Goal: Information Seeking & Learning: Learn about a topic

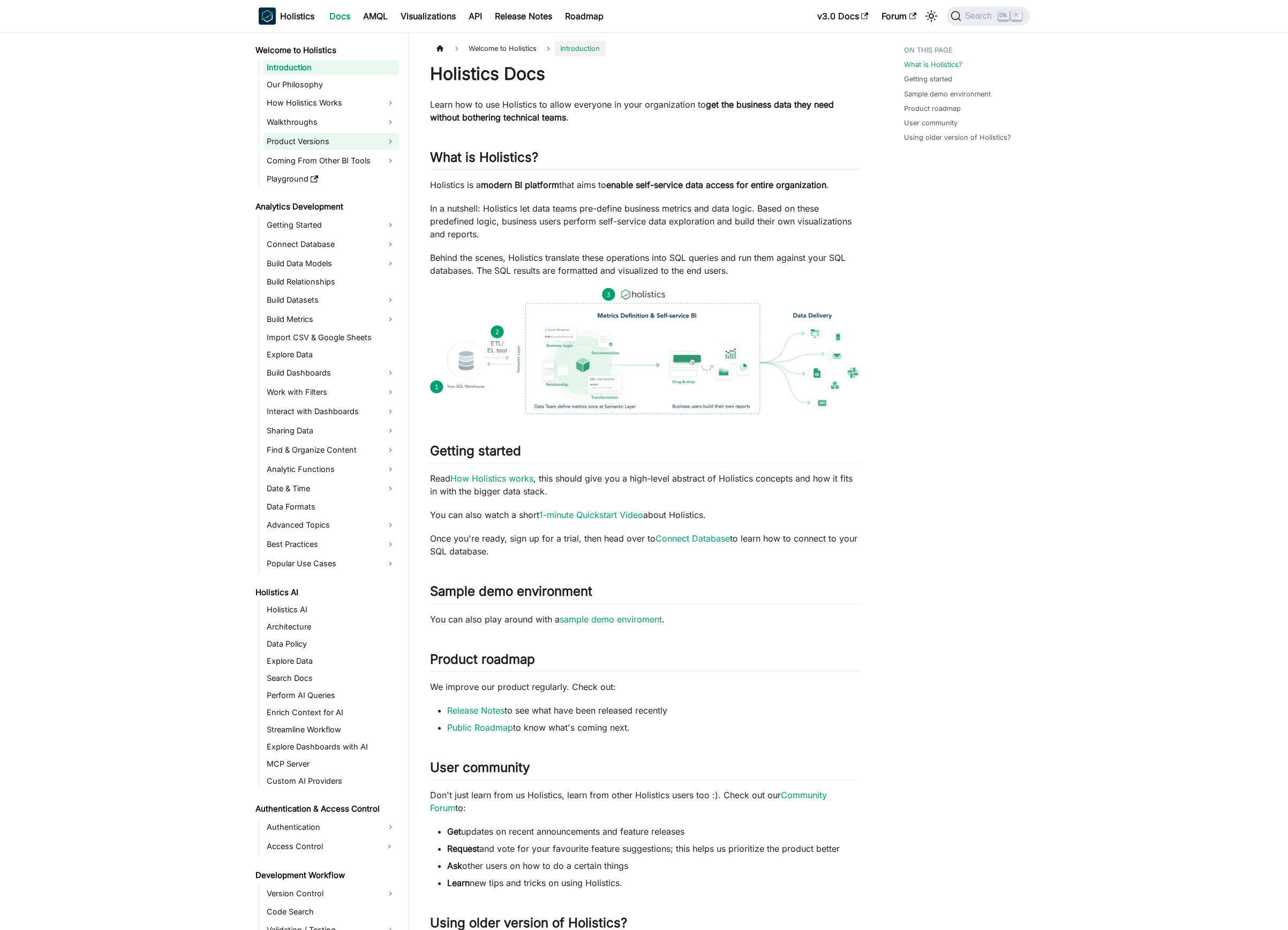
click at [386, 144] on link "Product Versions" at bounding box center [331, 141] width 135 height 17
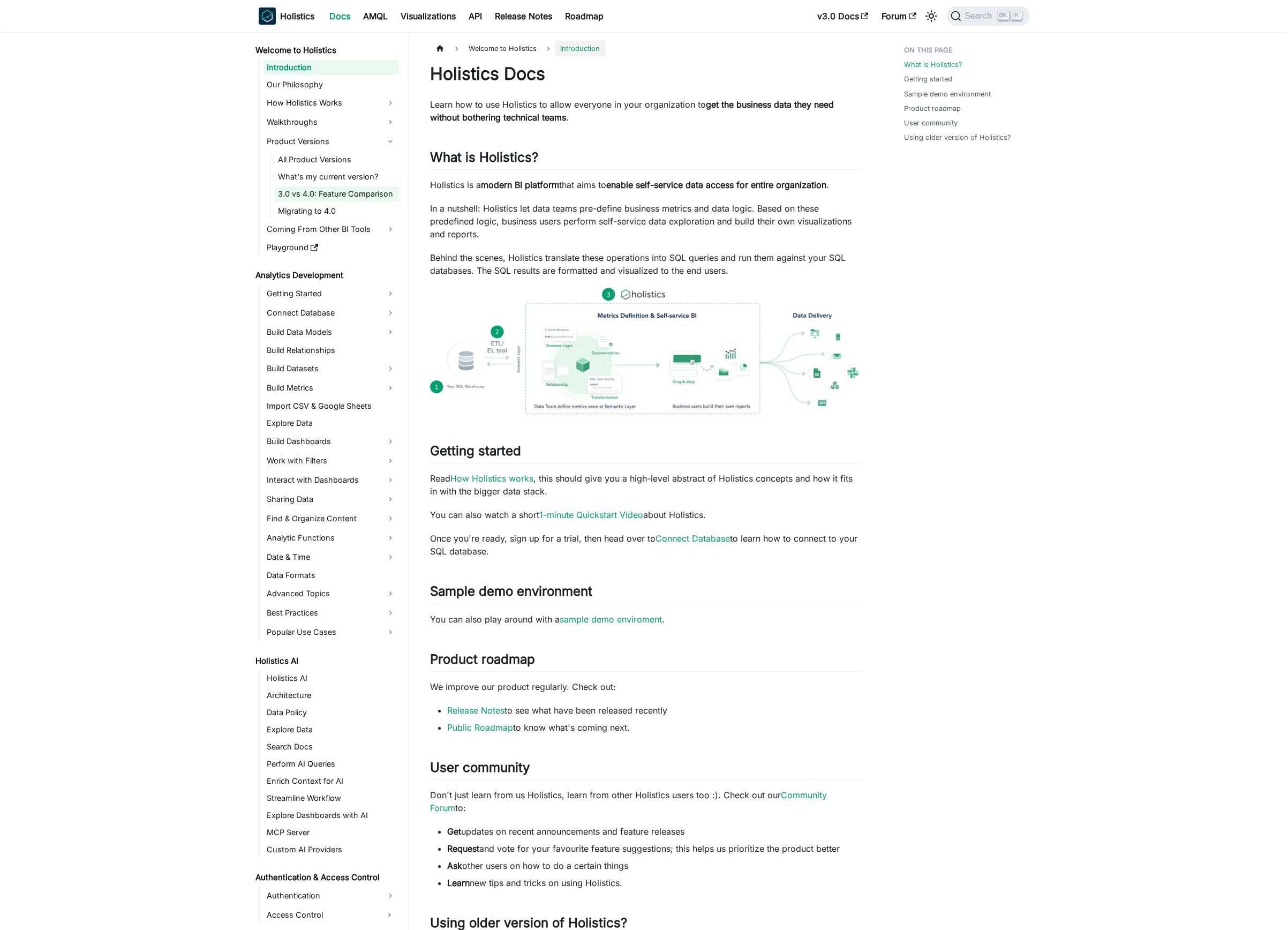
click at [372, 192] on link "3.0 vs 4.0: Feature Comparison" at bounding box center [337, 193] width 124 height 15
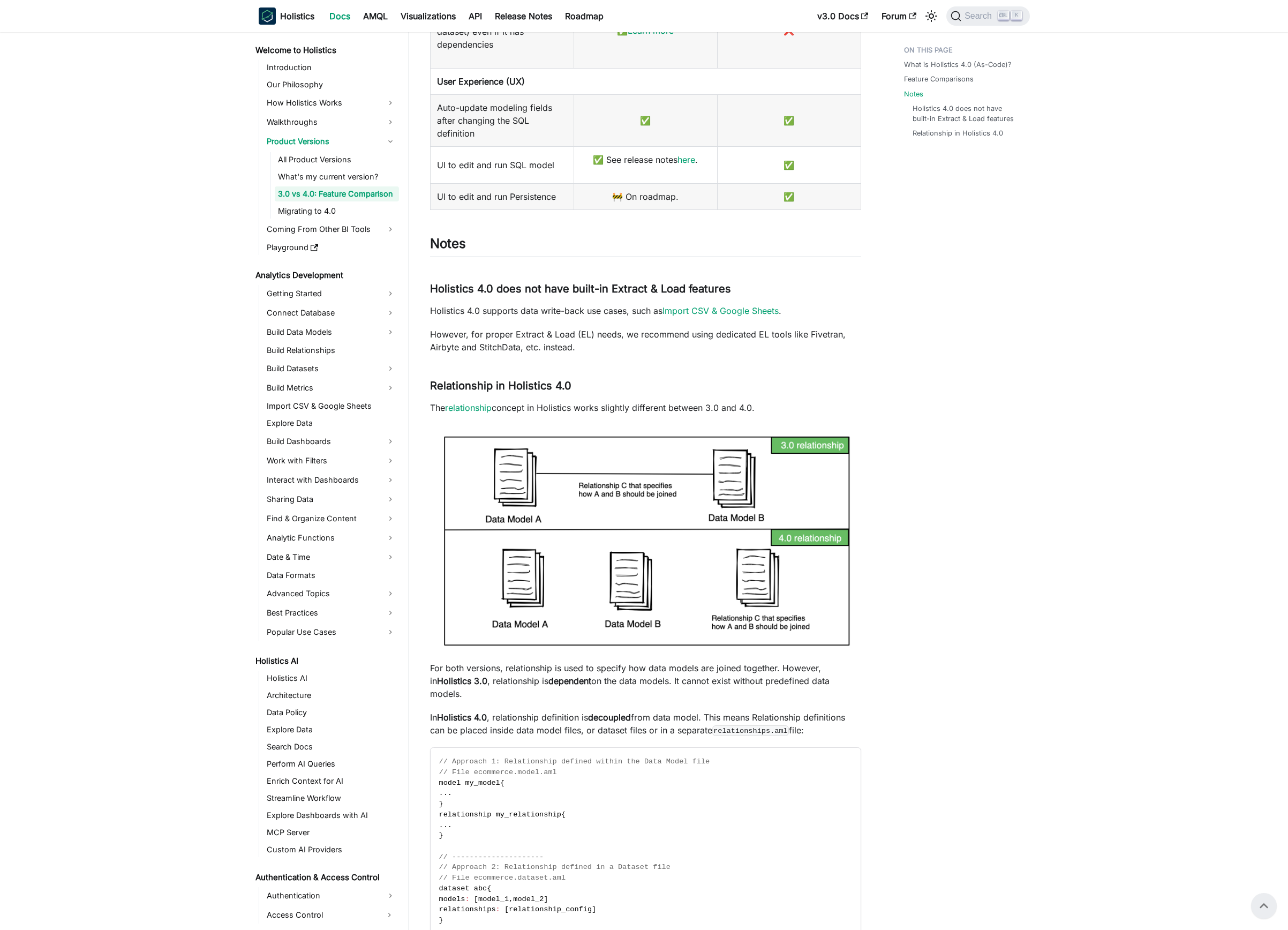
scroll to position [1500, 0]
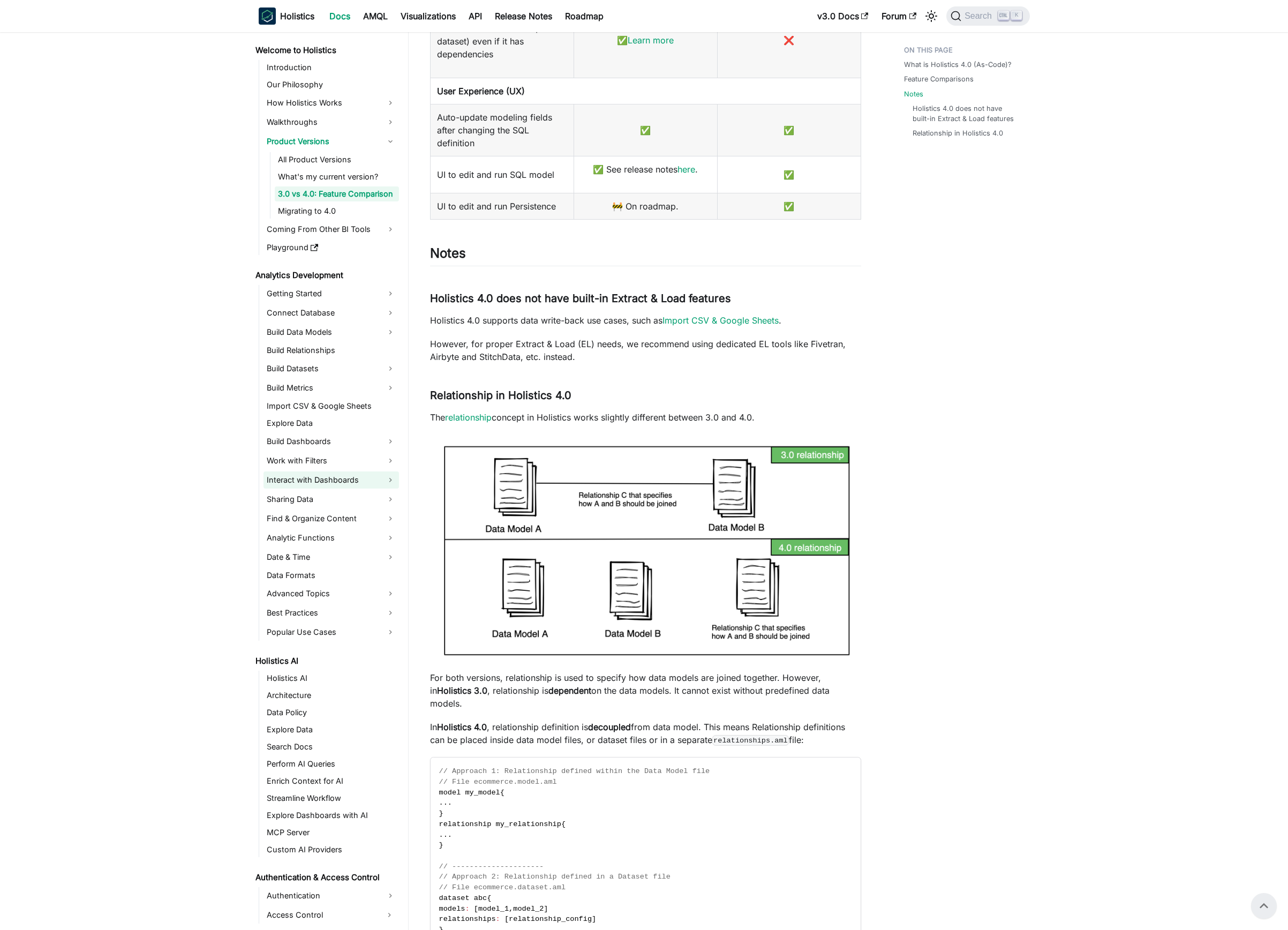
click at [388, 479] on link "Interact with Dashboards" at bounding box center [331, 479] width 135 height 17
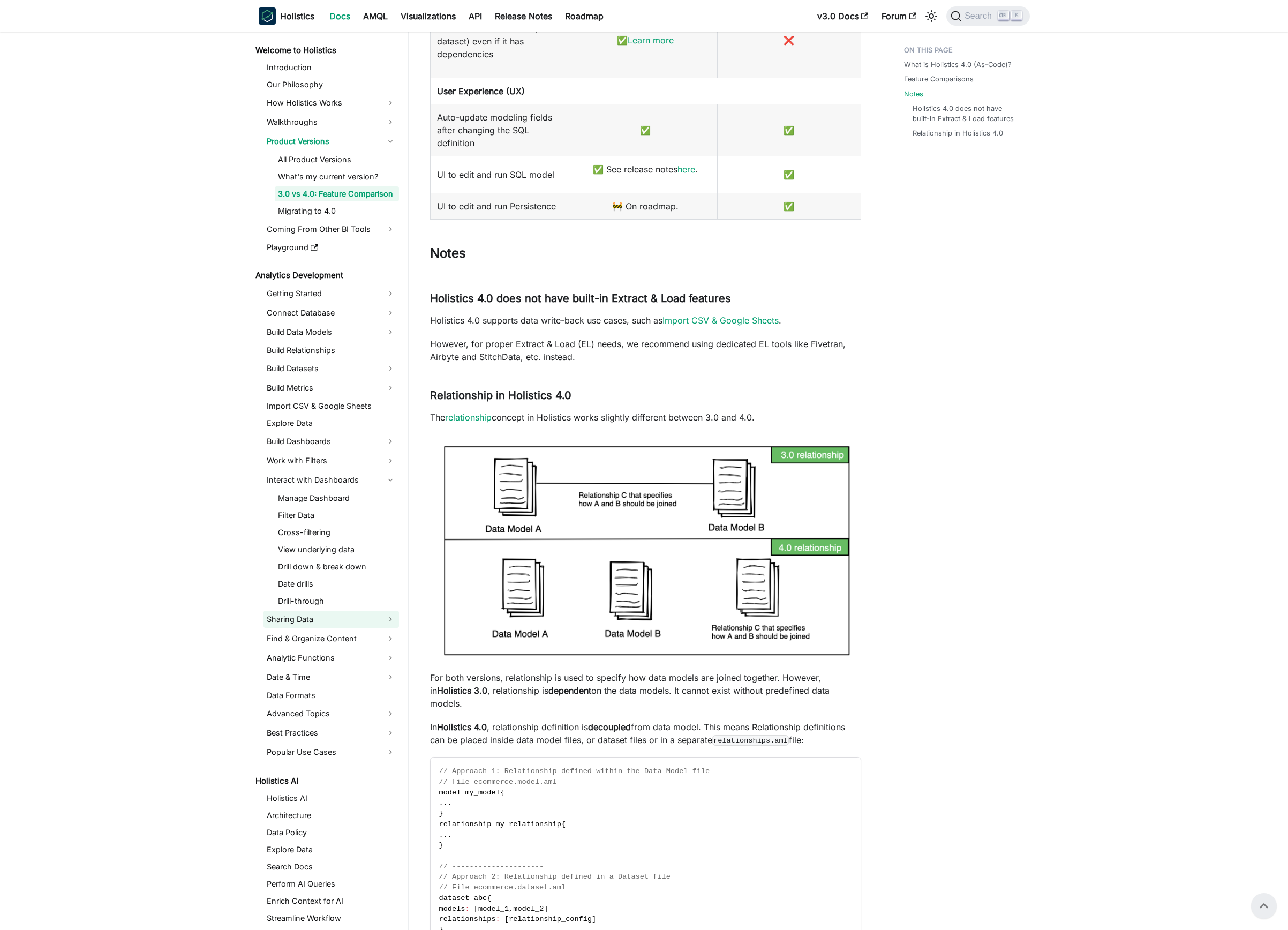
click at [386, 619] on link "Sharing Data" at bounding box center [331, 619] width 135 height 17
click at [386, 689] on button "Expand sidebar category 'External Destinations'" at bounding box center [390, 689] width 19 height 17
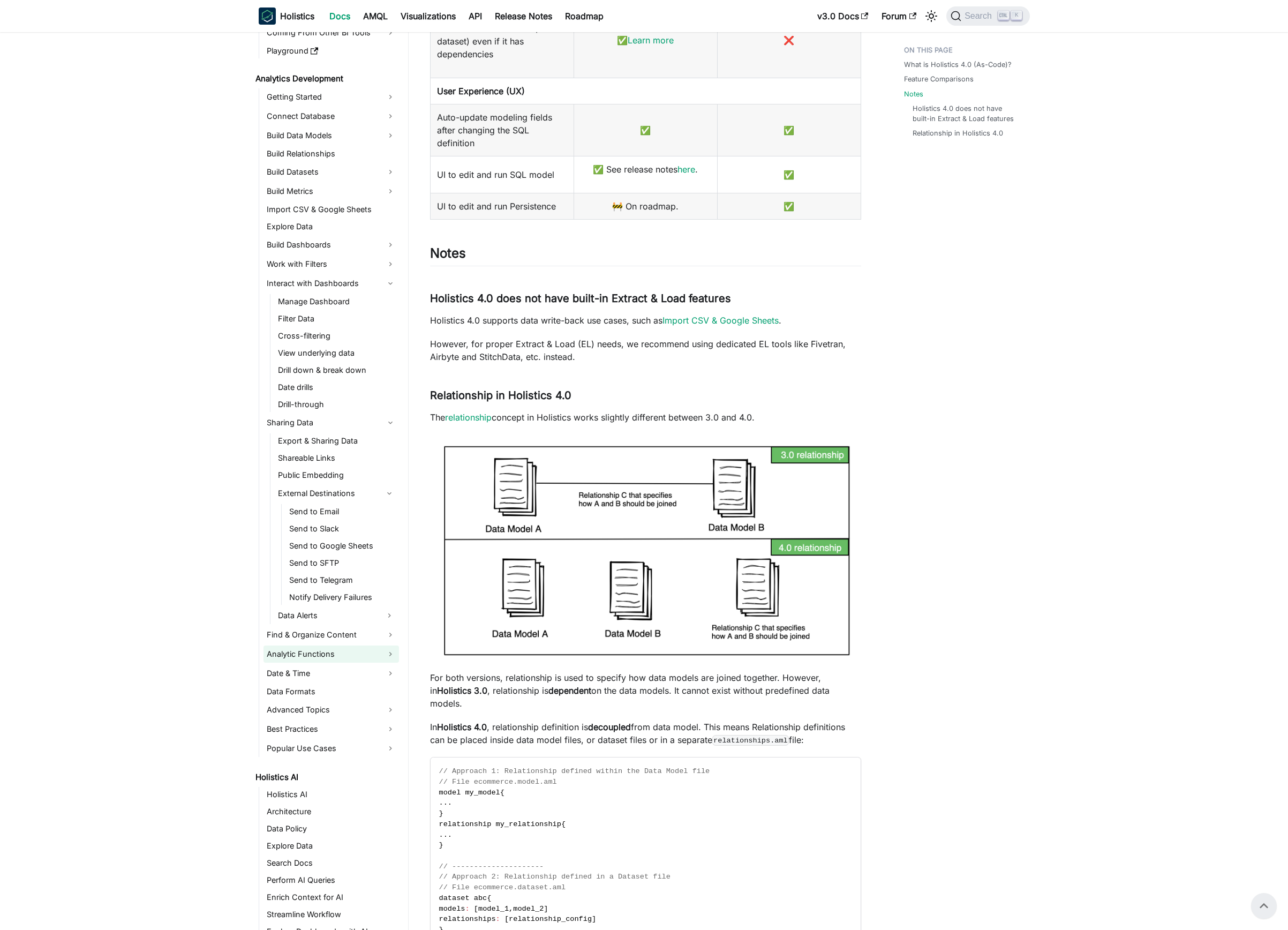
scroll to position [214, 0]
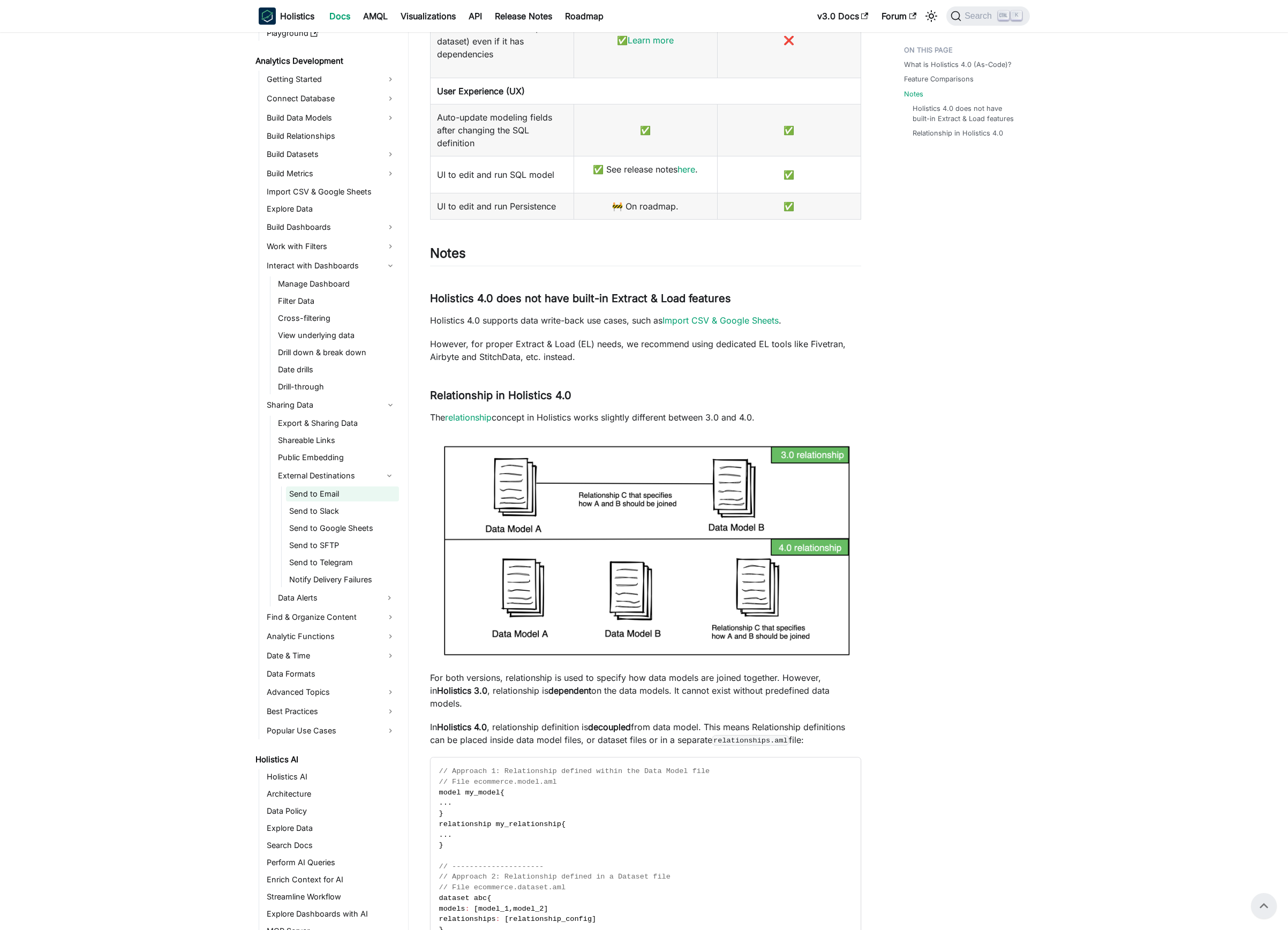
click at [327, 495] on link "Send to Email" at bounding box center [342, 494] width 113 height 15
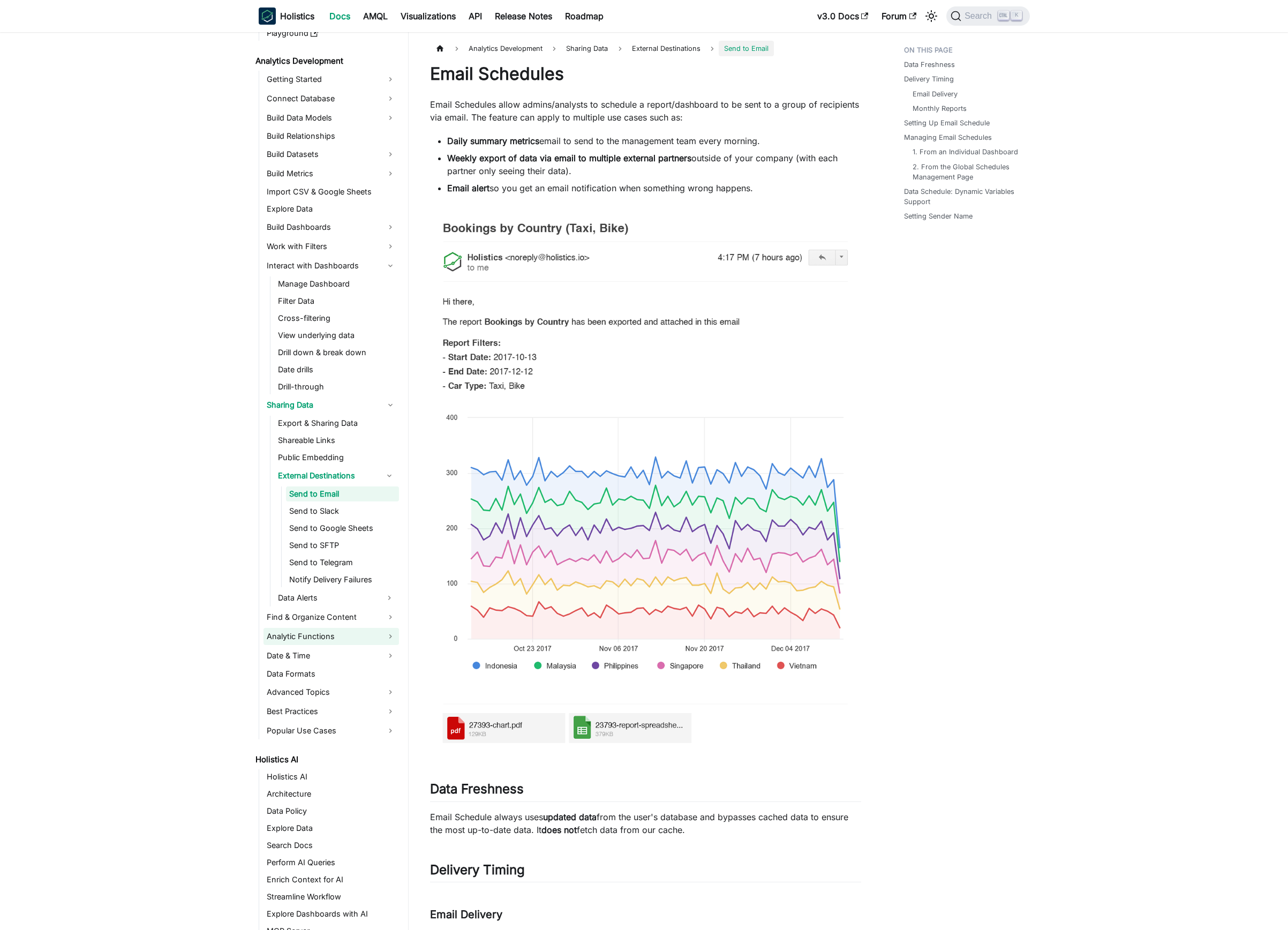
click at [390, 635] on link "Analytic Functions" at bounding box center [331, 636] width 135 height 17
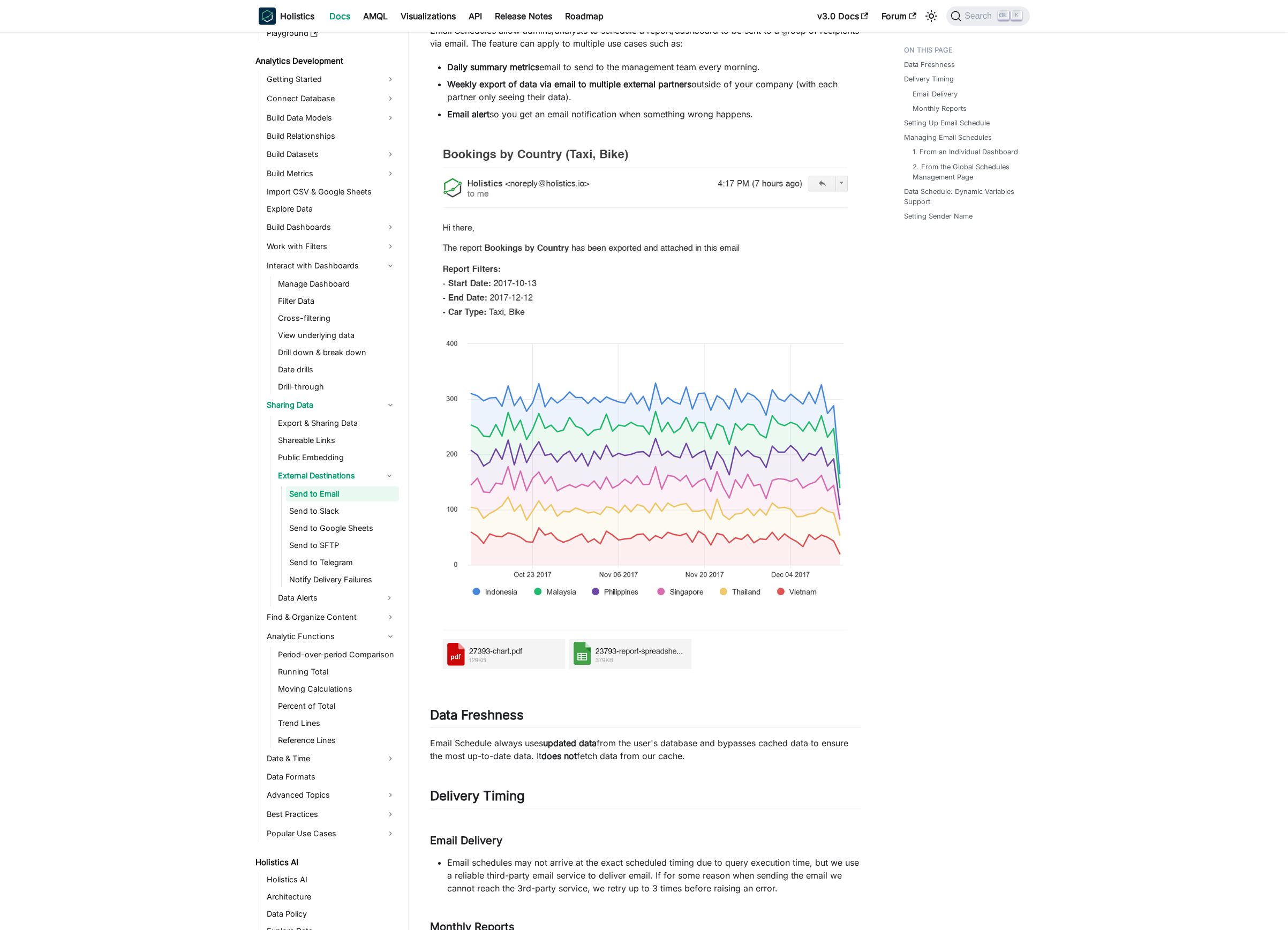
scroll to position [107, 0]
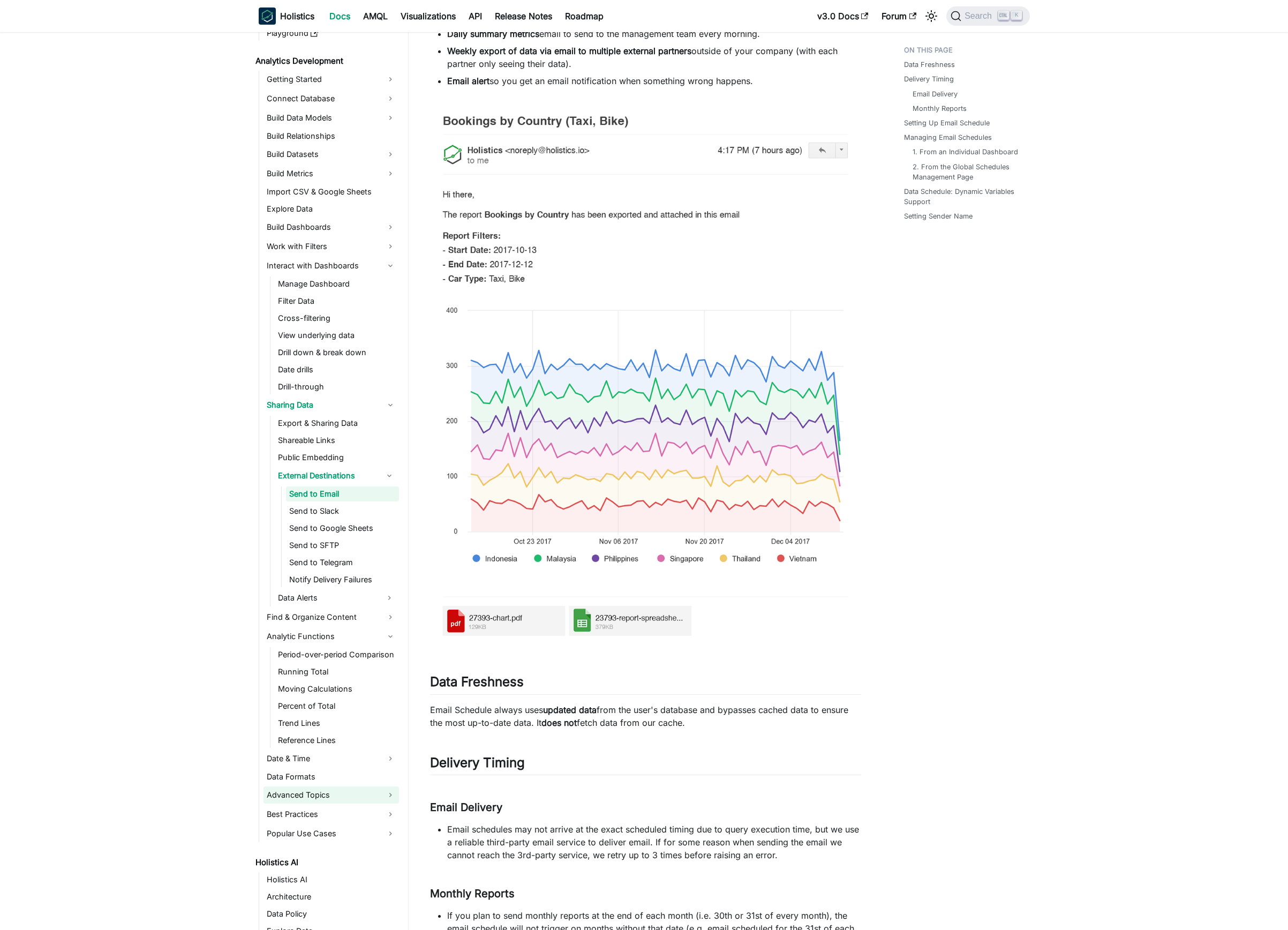
click at [388, 796] on link "Advanced Topics" at bounding box center [331, 795] width 135 height 17
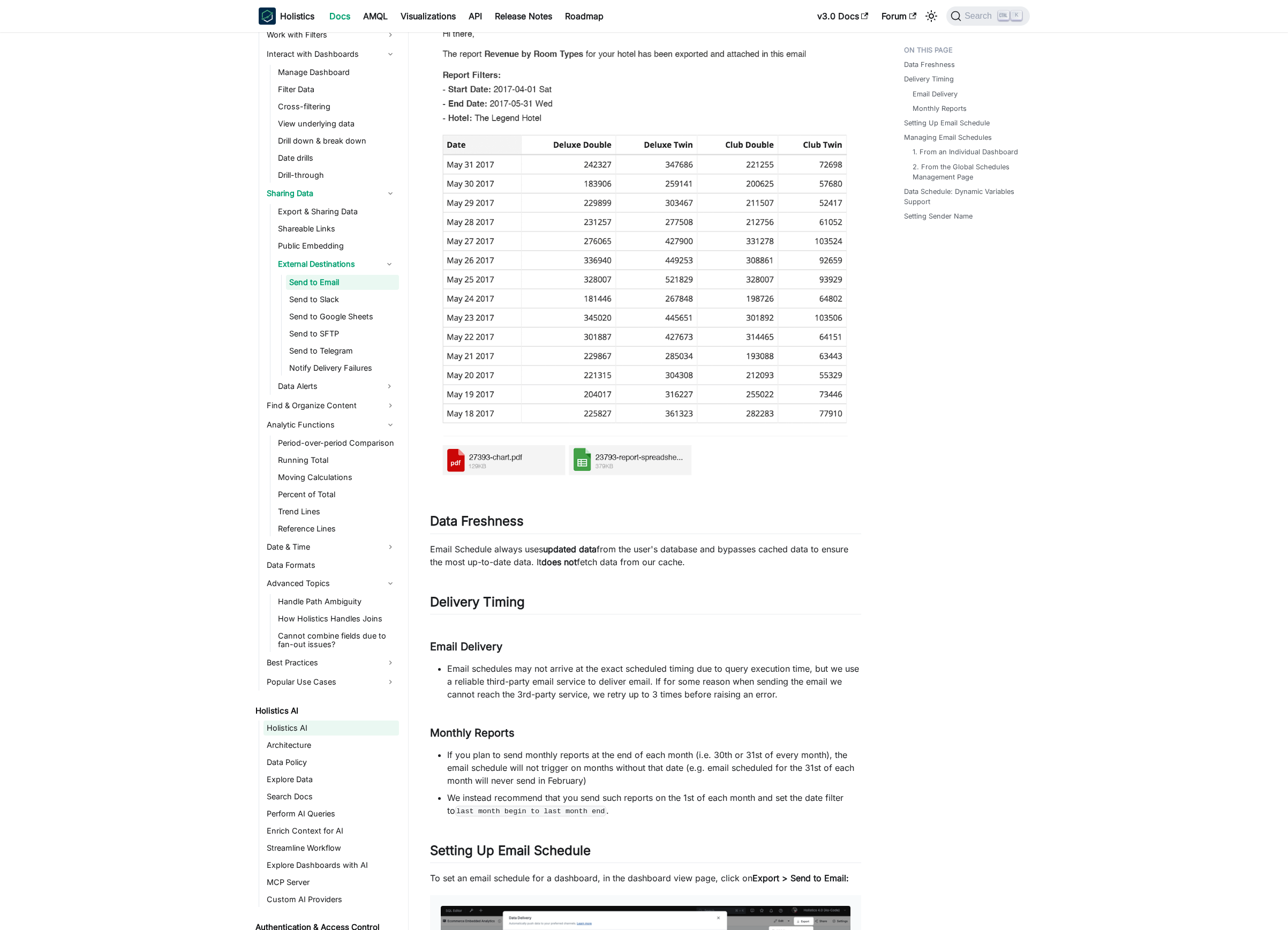
scroll to position [428, 0]
